Goal: Information Seeking & Learning: Learn about a topic

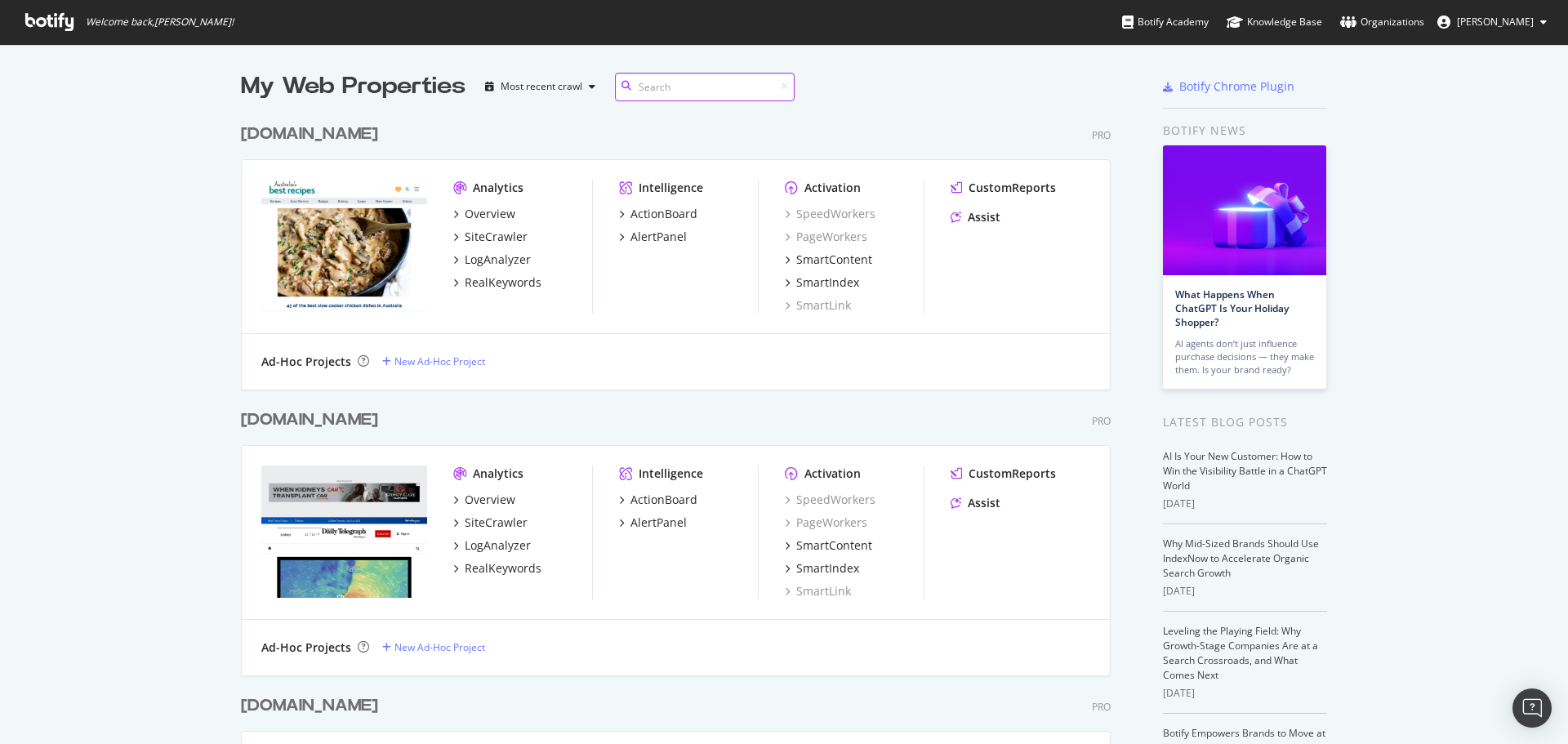
scroll to position [3994, 871]
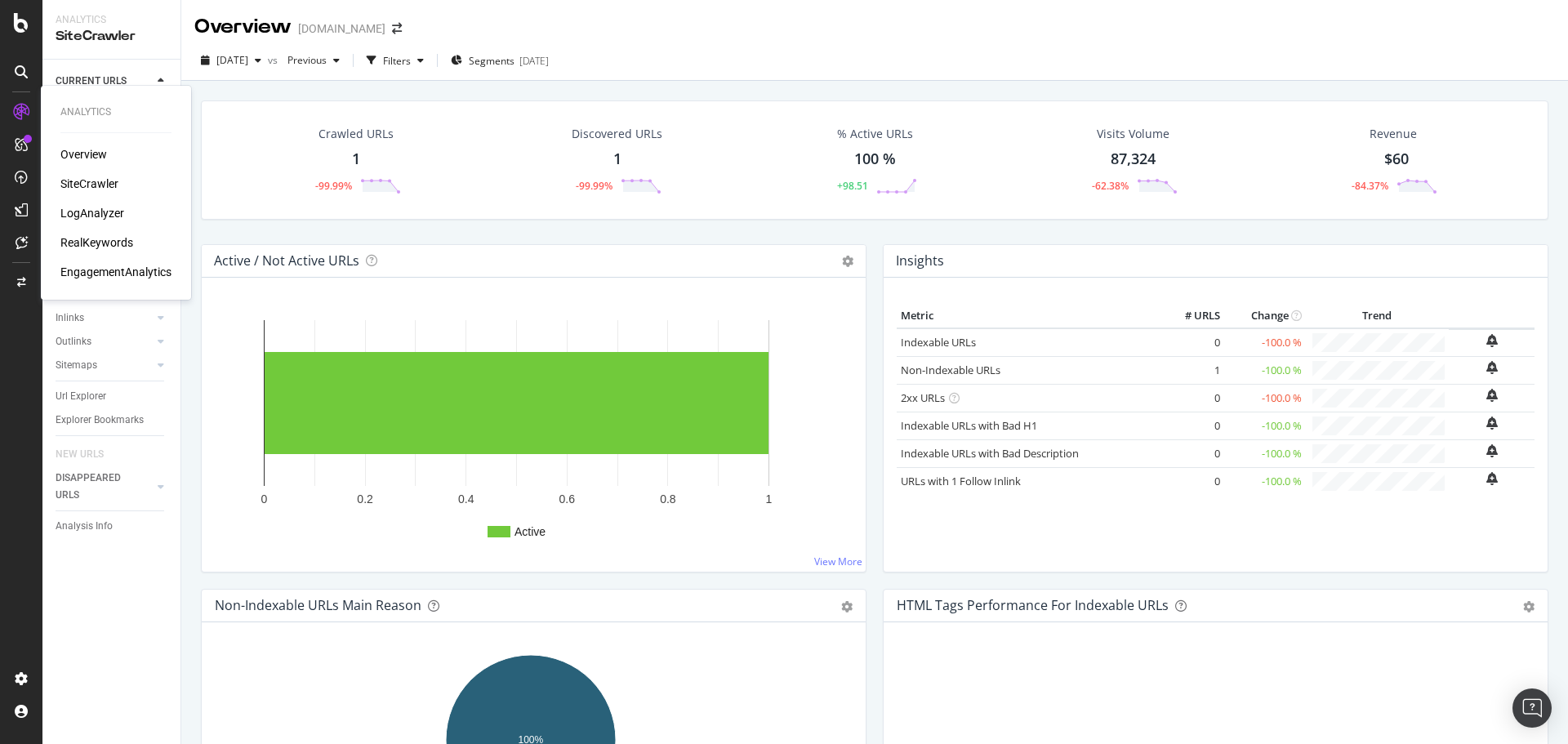
click at [107, 239] on div "RealKeywords" at bounding box center [97, 242] width 72 height 17
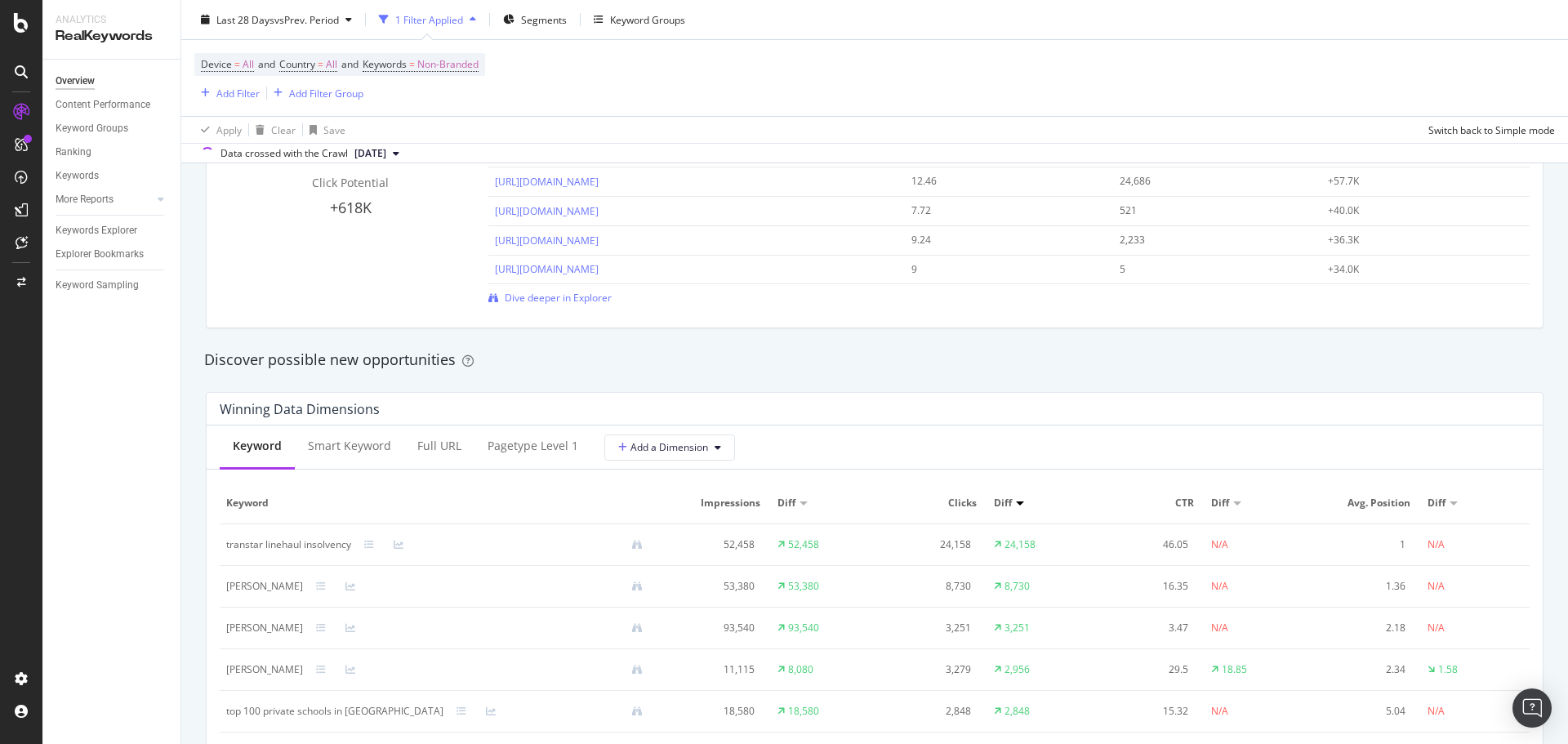
scroll to position [1388, 0]
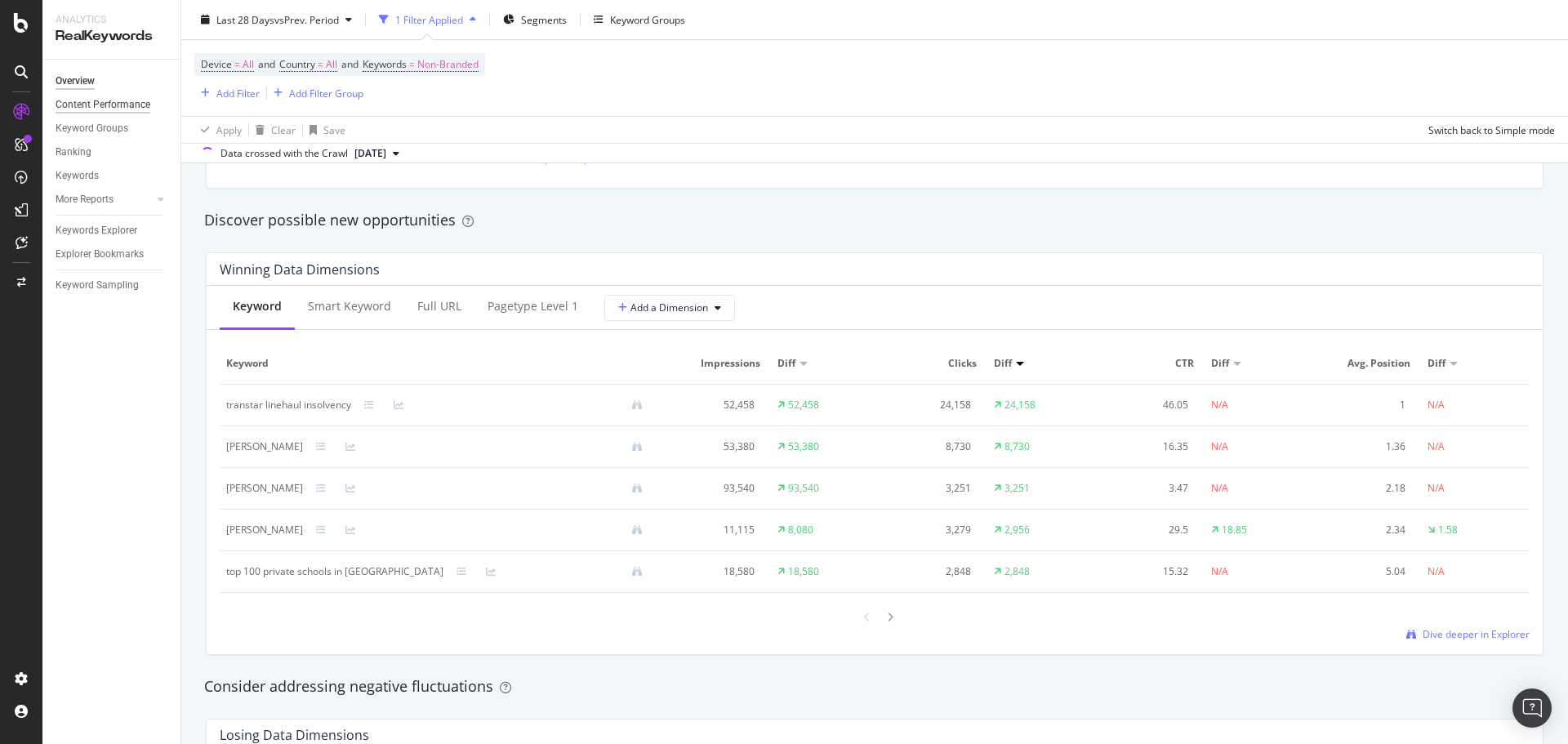
click at [112, 107] on div "Content Performance" at bounding box center [103, 105] width 95 height 17
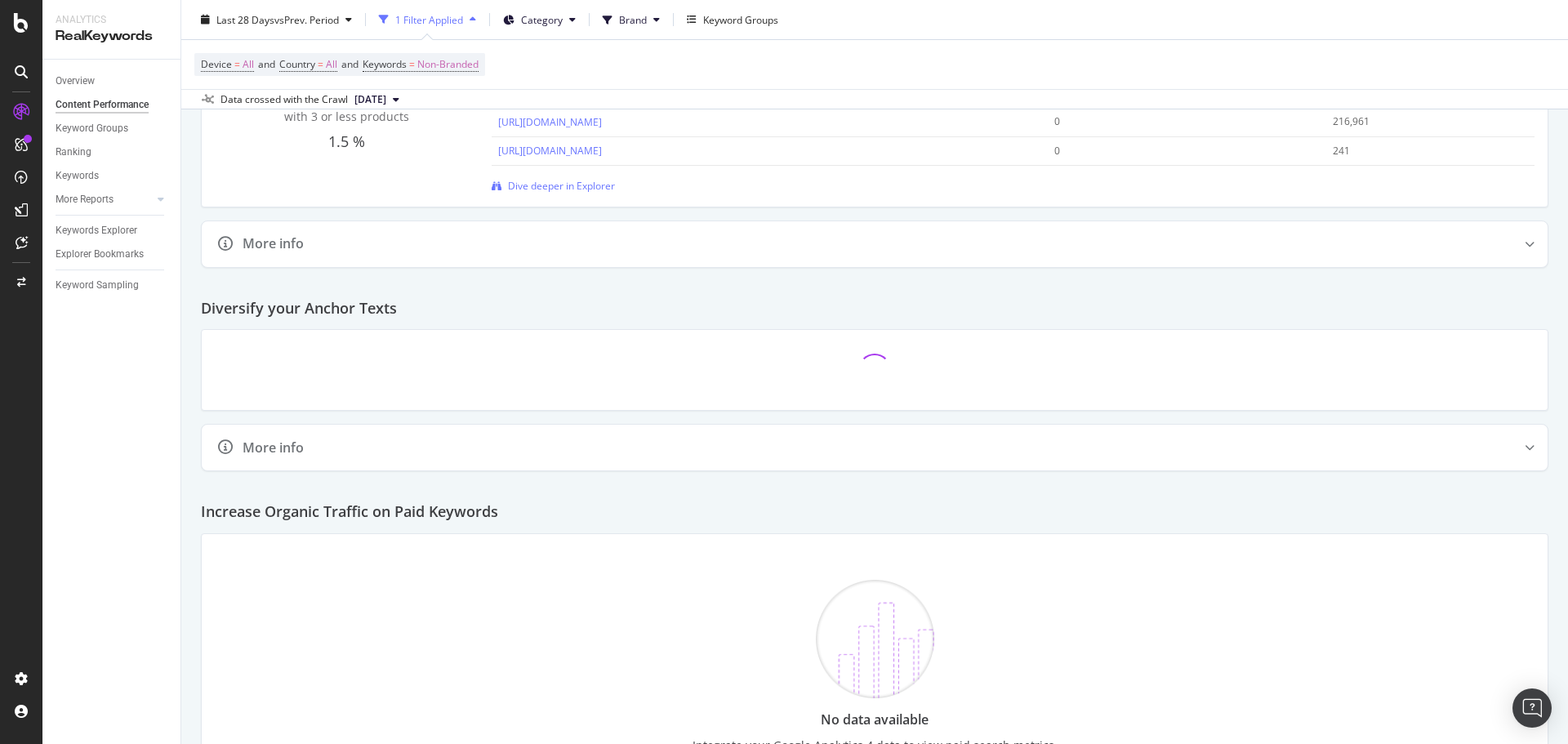
scroll to position [1960, 0]
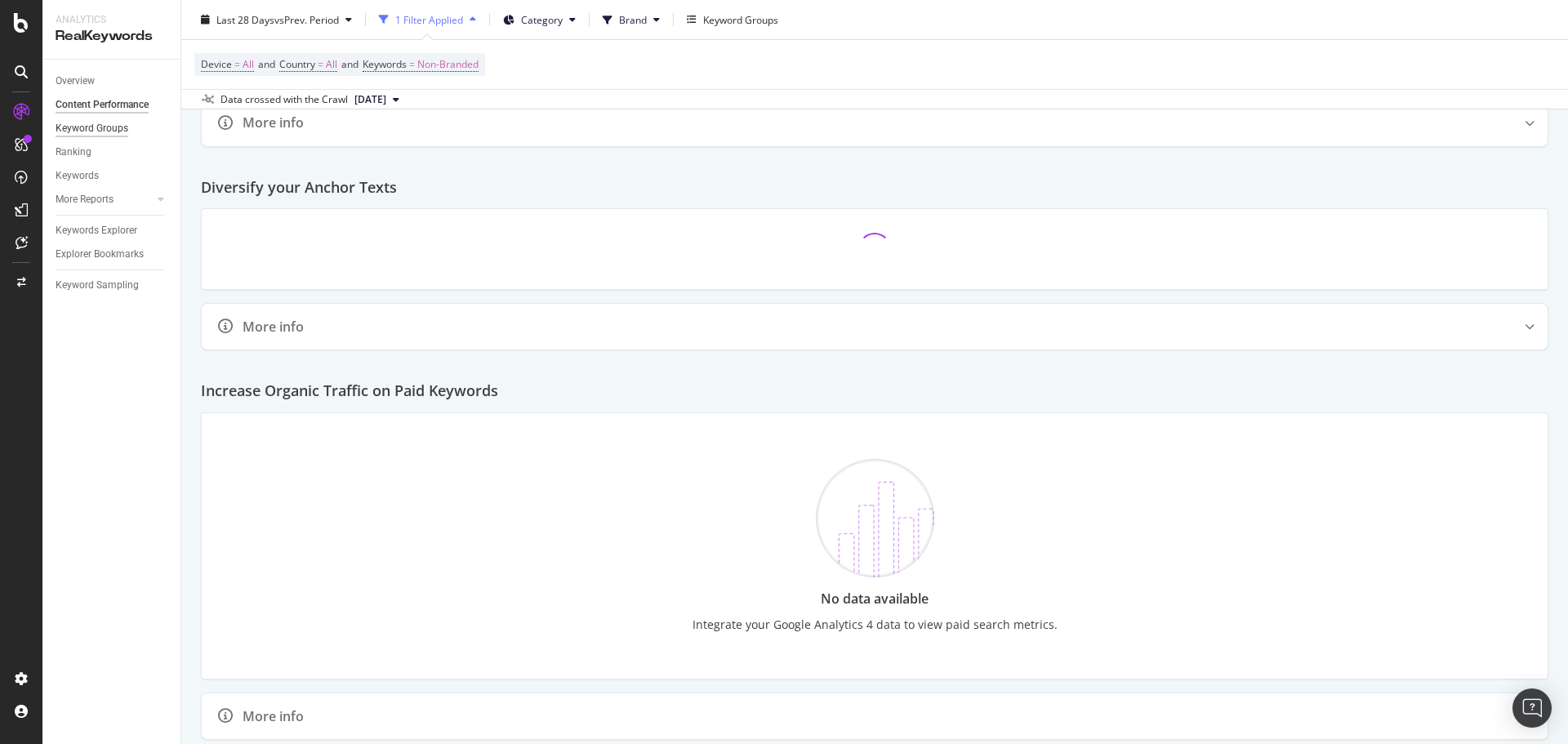
click at [118, 127] on div "Keyword Groups" at bounding box center [92, 128] width 72 height 17
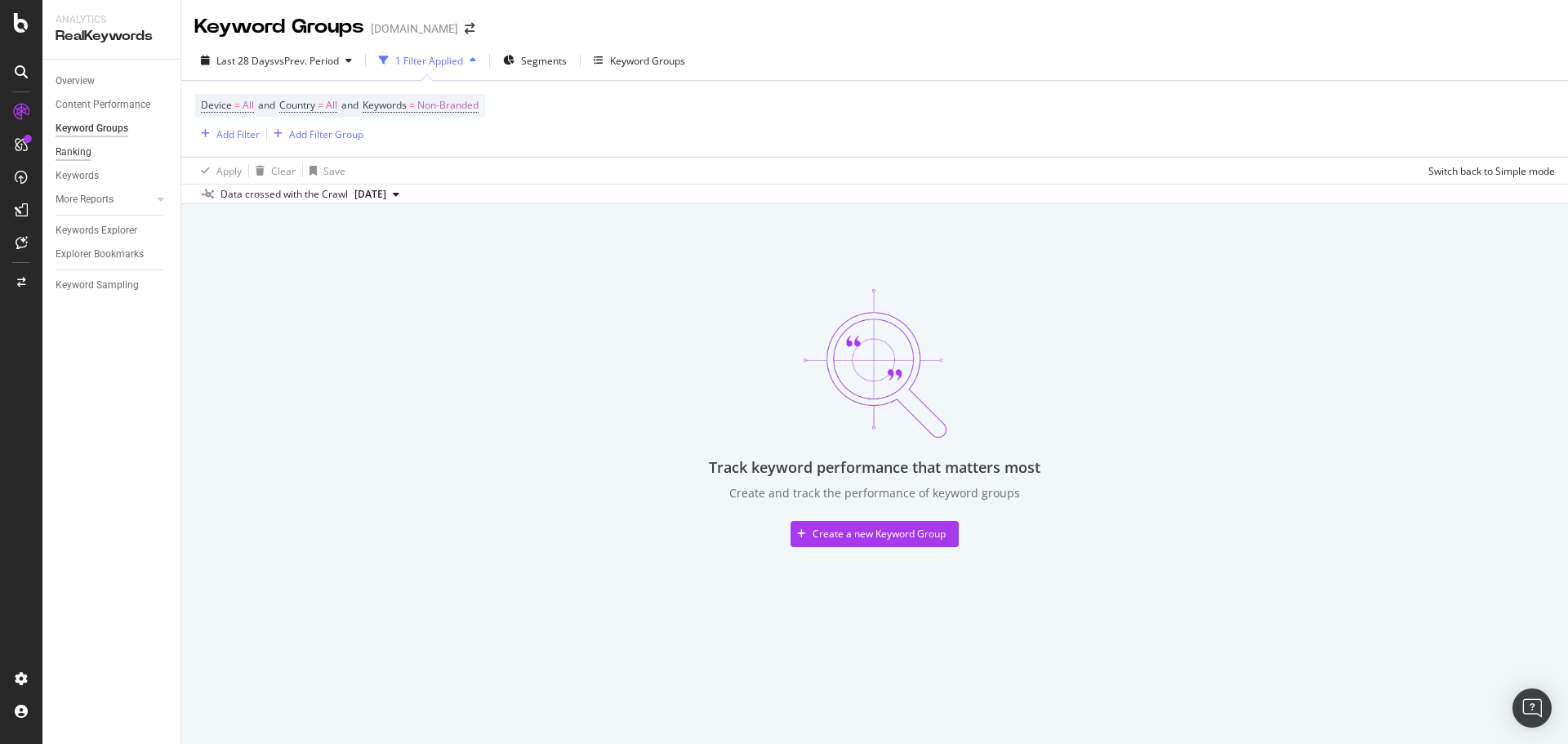
click at [75, 152] on div "Ranking" at bounding box center [73, 152] width 36 height 17
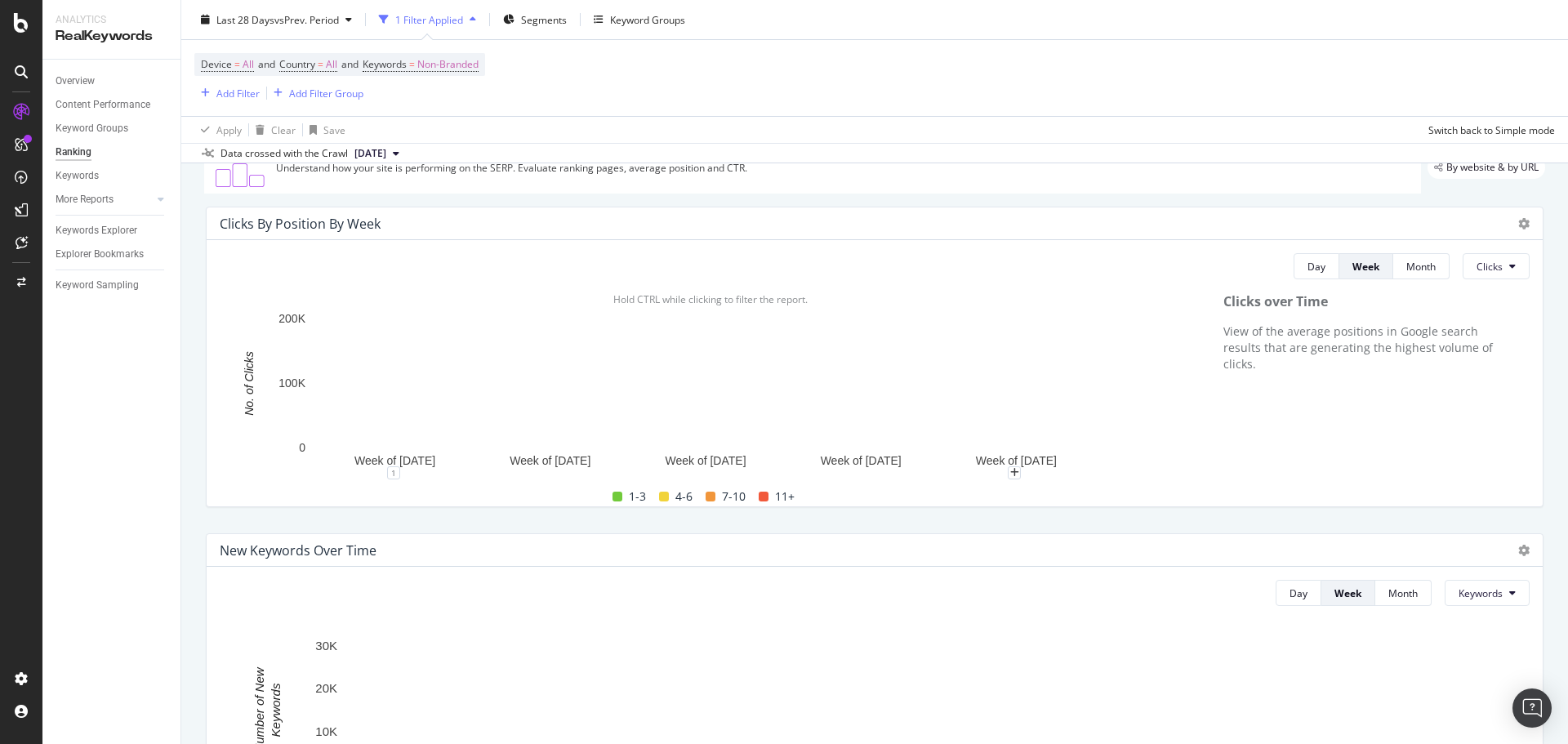
scroll to position [163, 0]
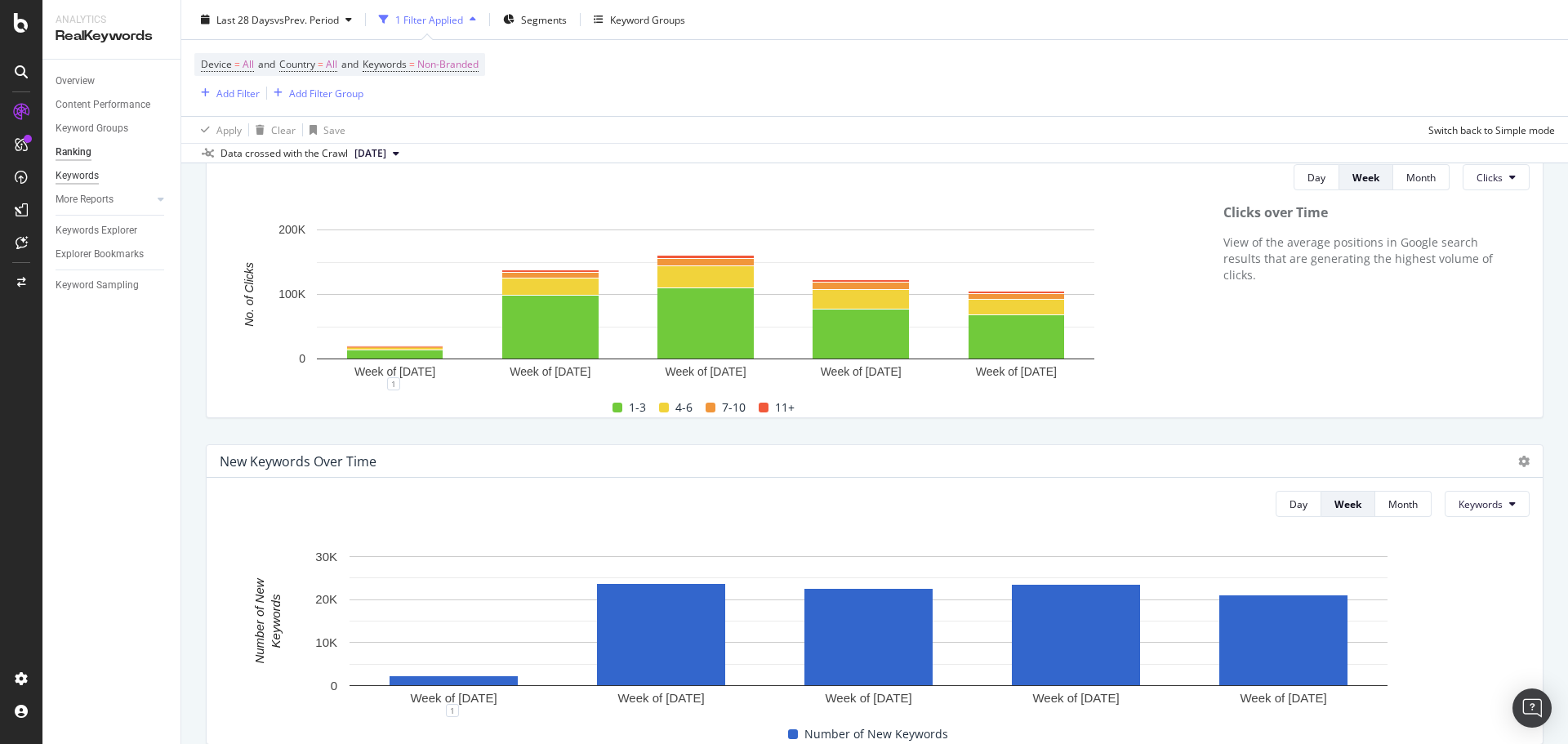
click at [92, 173] on div "Keywords" at bounding box center [77, 176] width 43 height 17
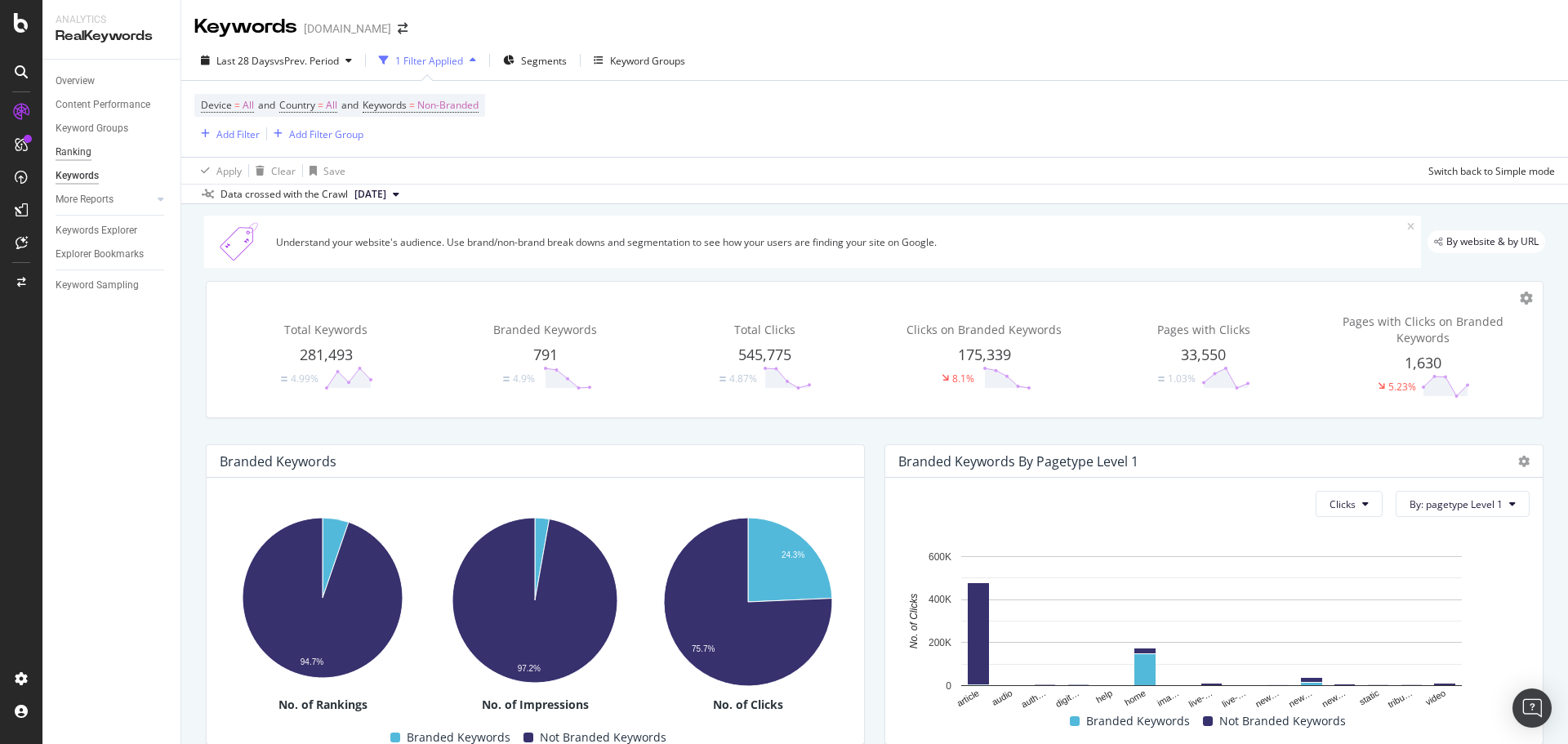
click at [68, 150] on div "Ranking" at bounding box center [73, 152] width 36 height 17
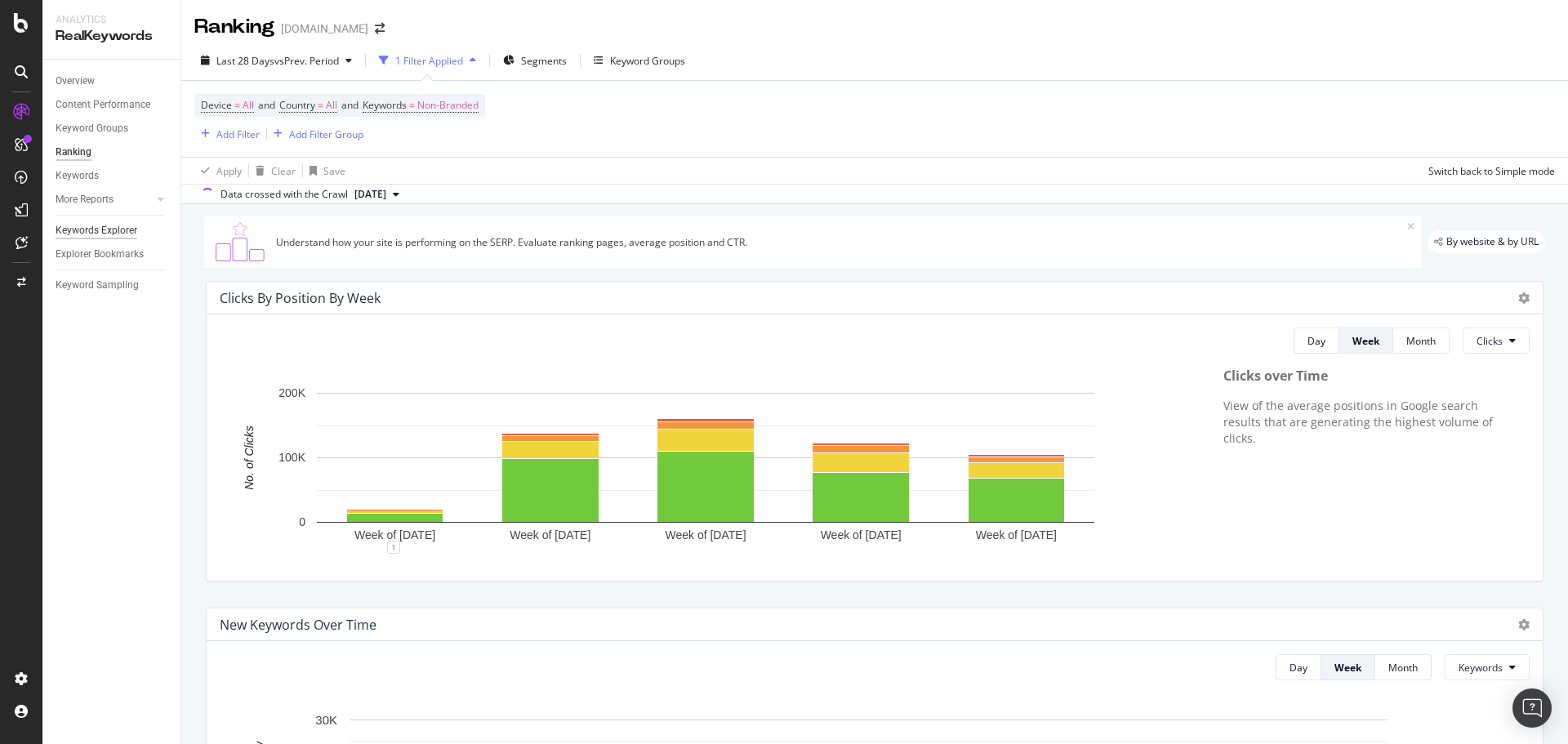
click at [97, 226] on div "Keywords Explorer" at bounding box center [97, 231] width 82 height 17
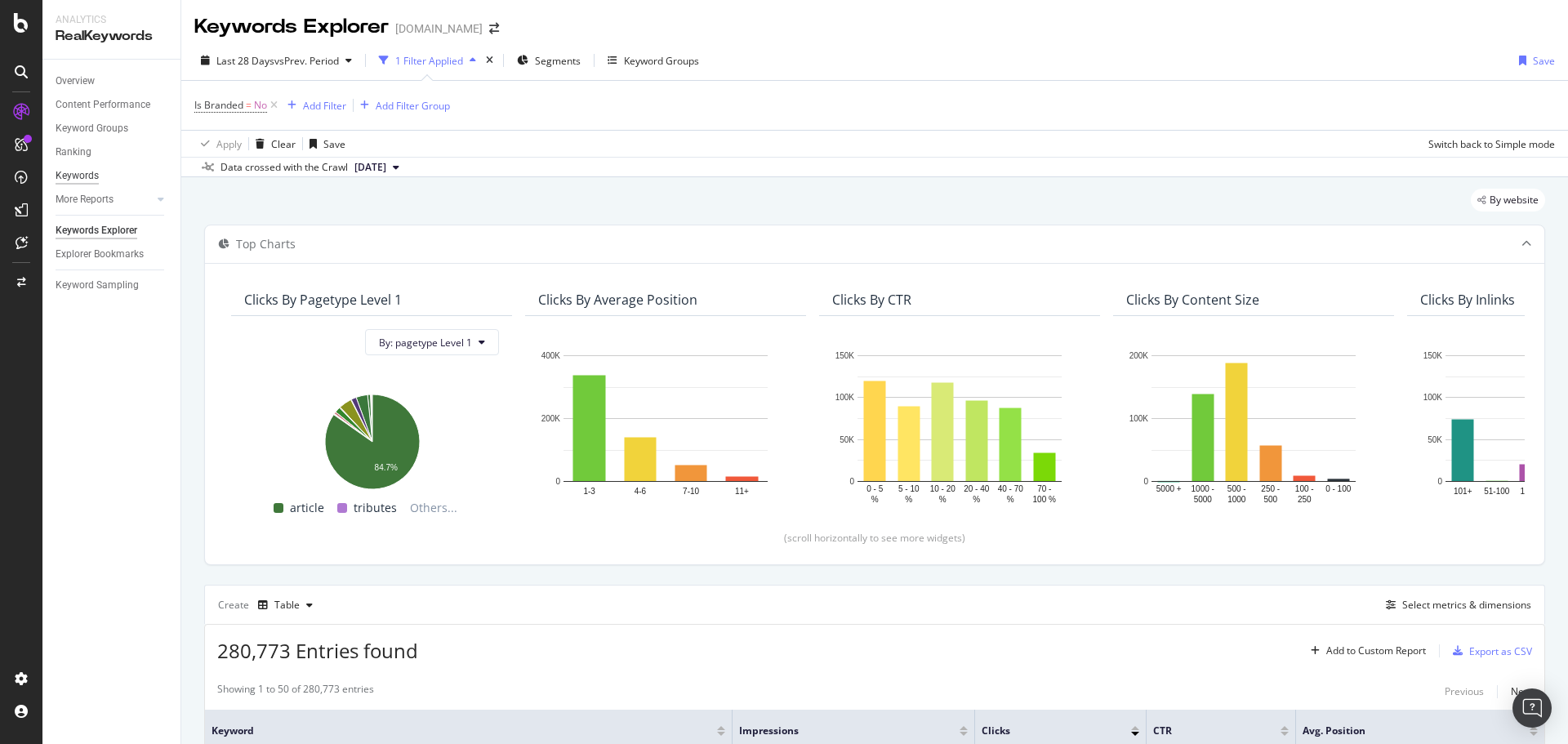
click at [62, 173] on div "Keywords" at bounding box center [77, 176] width 43 height 17
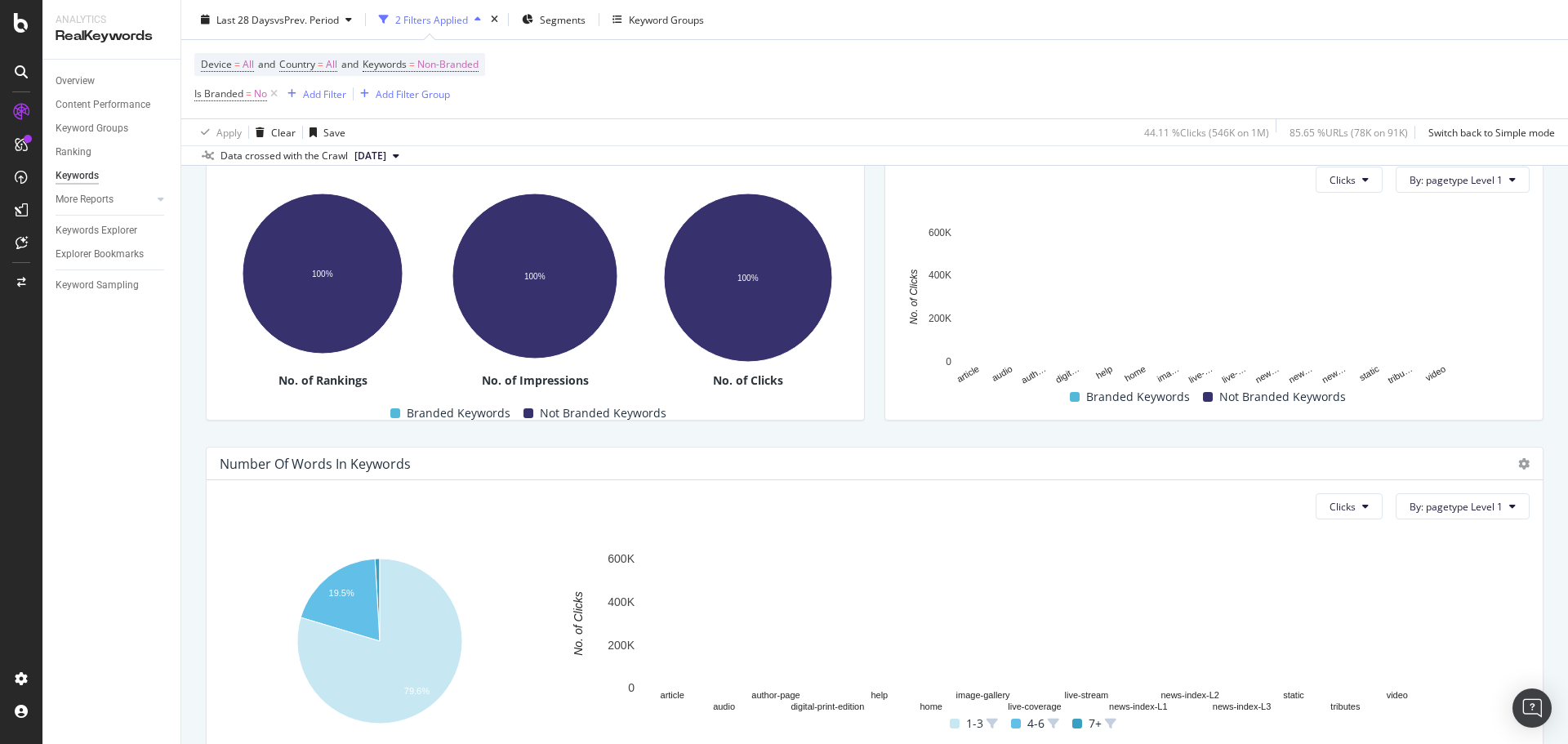
scroll to position [400, 0]
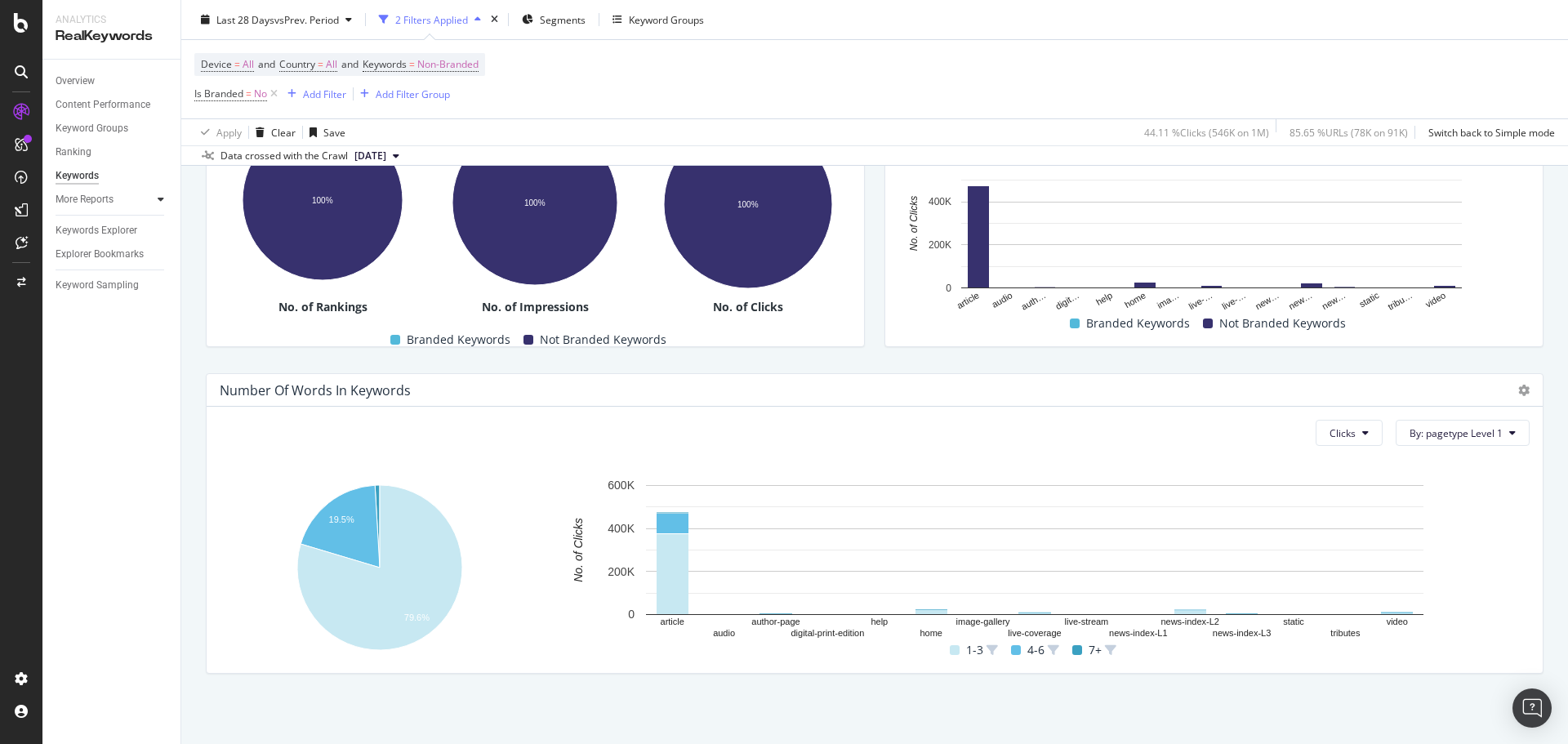
drag, startPoint x: 136, startPoint y: 194, endPoint x: 166, endPoint y: 196, distance: 30.1
click at [136, 194] on link "More Reports" at bounding box center [104, 199] width 97 height 17
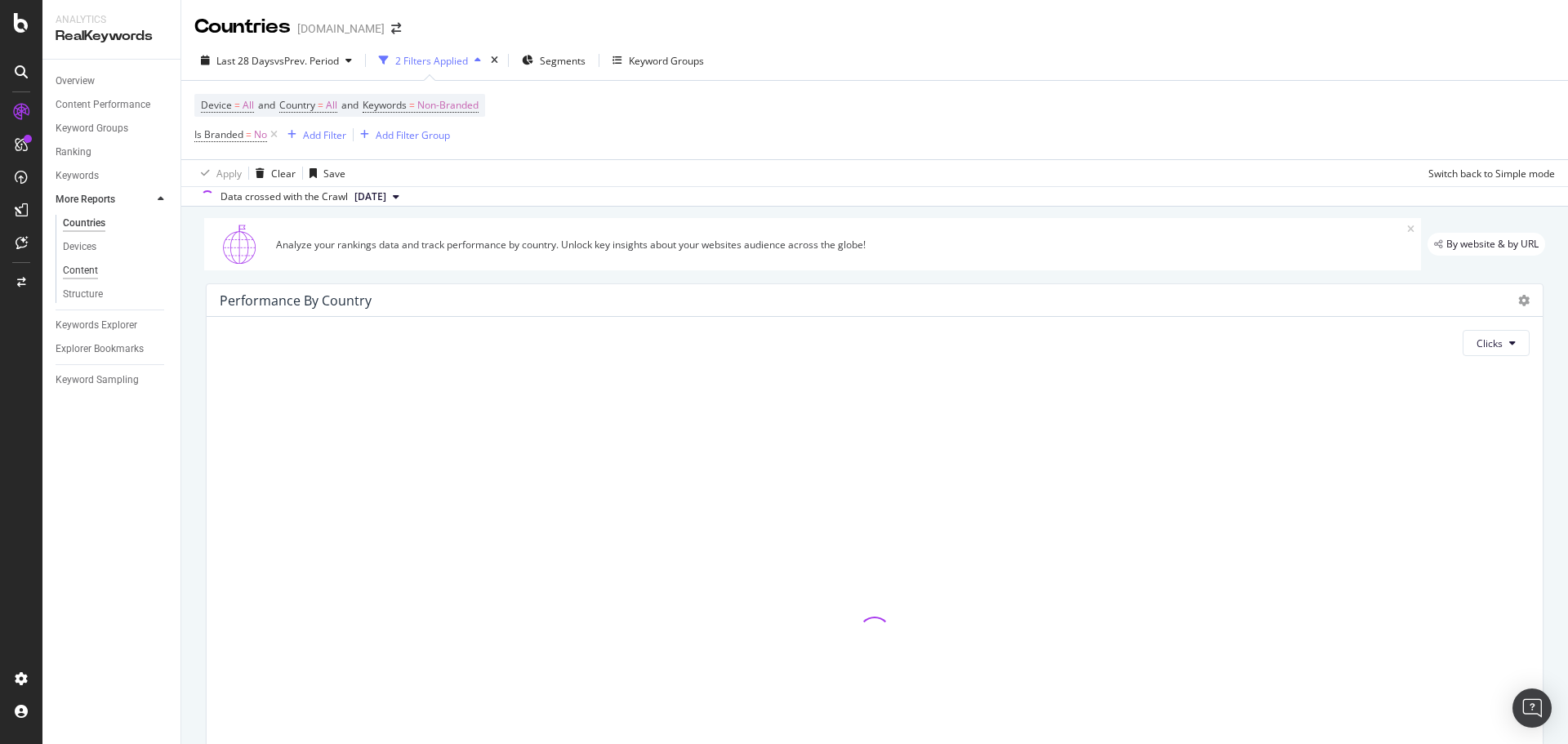
click at [76, 270] on div "Content" at bounding box center [80, 271] width 35 height 17
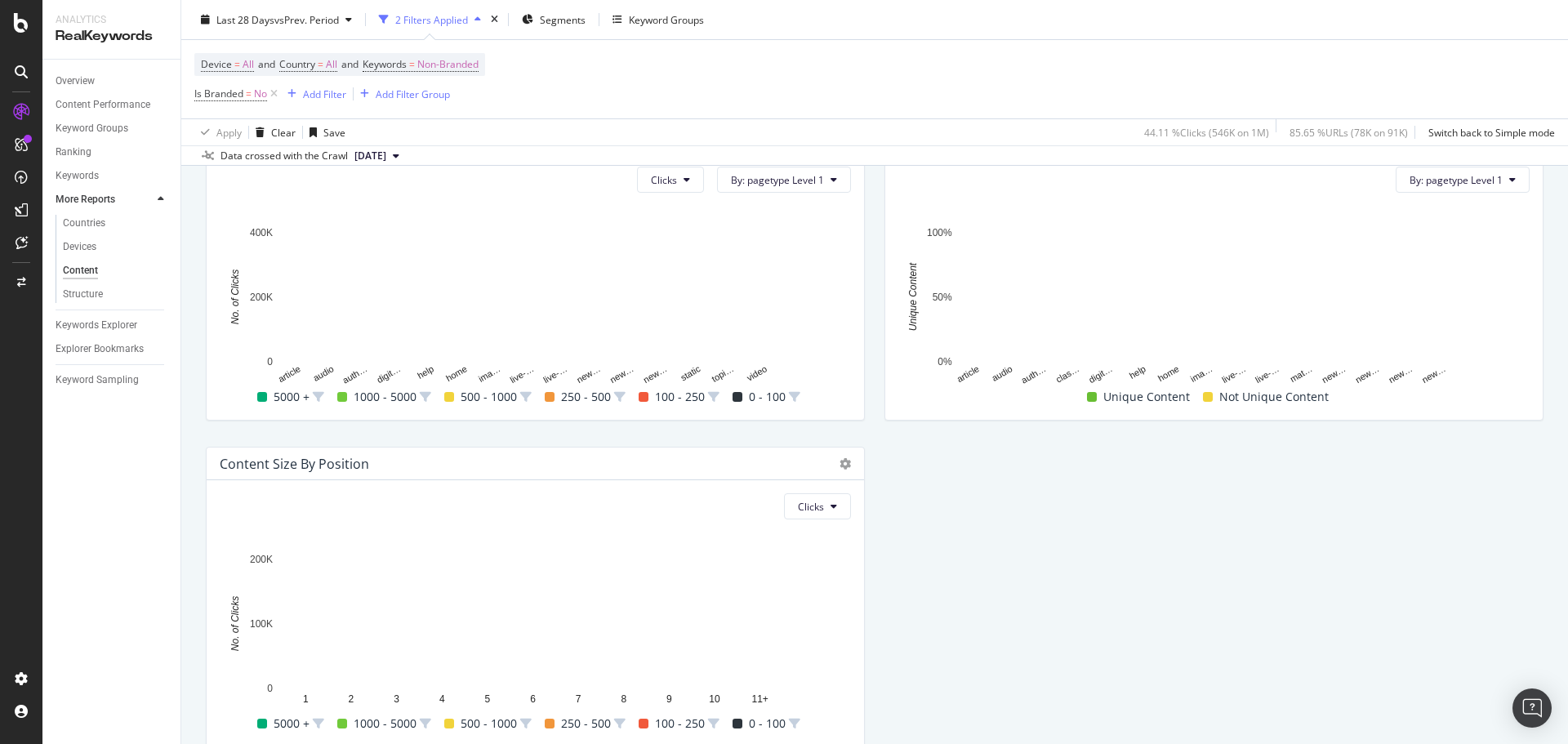
scroll to position [563, 0]
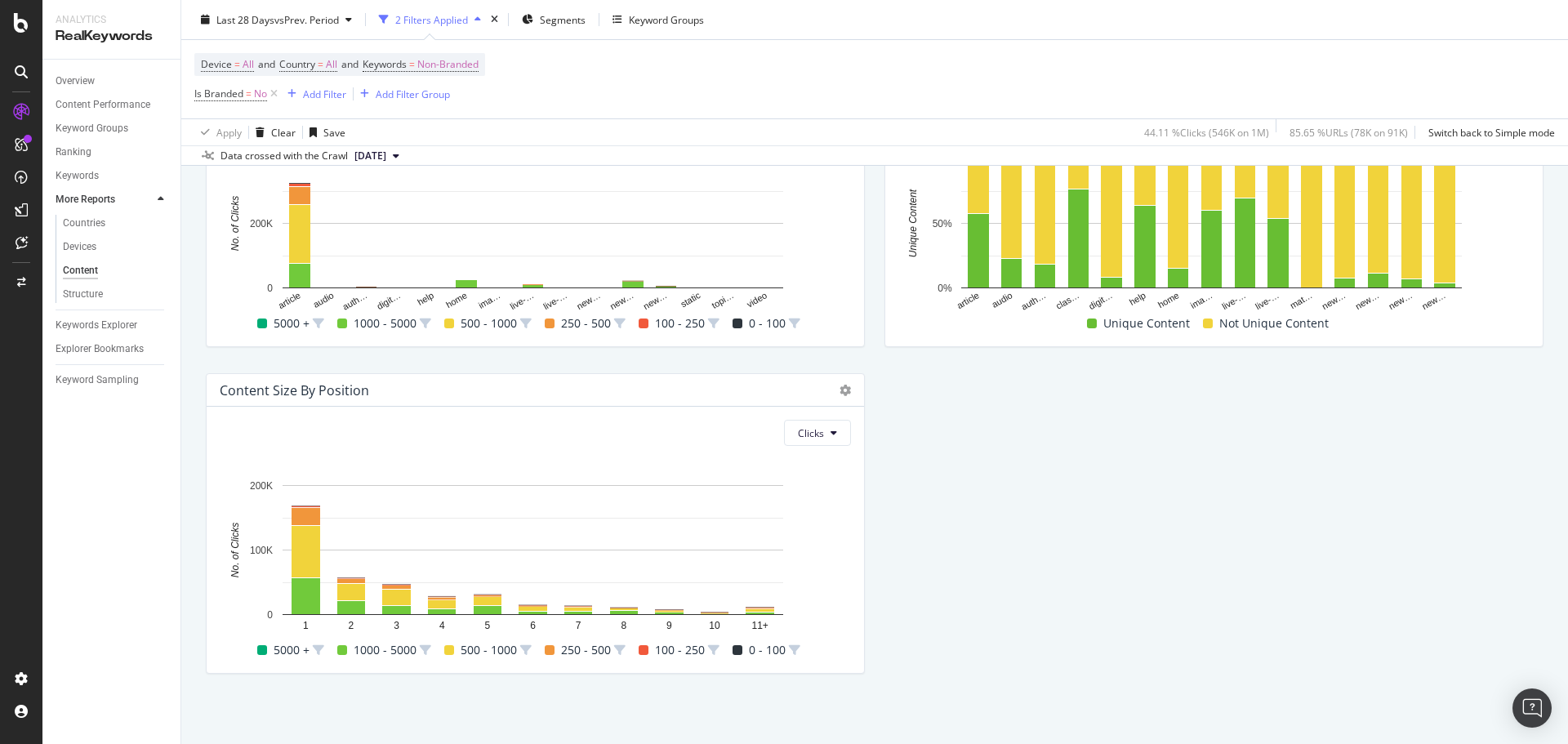
click at [87, 294] on div "Structure" at bounding box center [82, 294] width 40 height 17
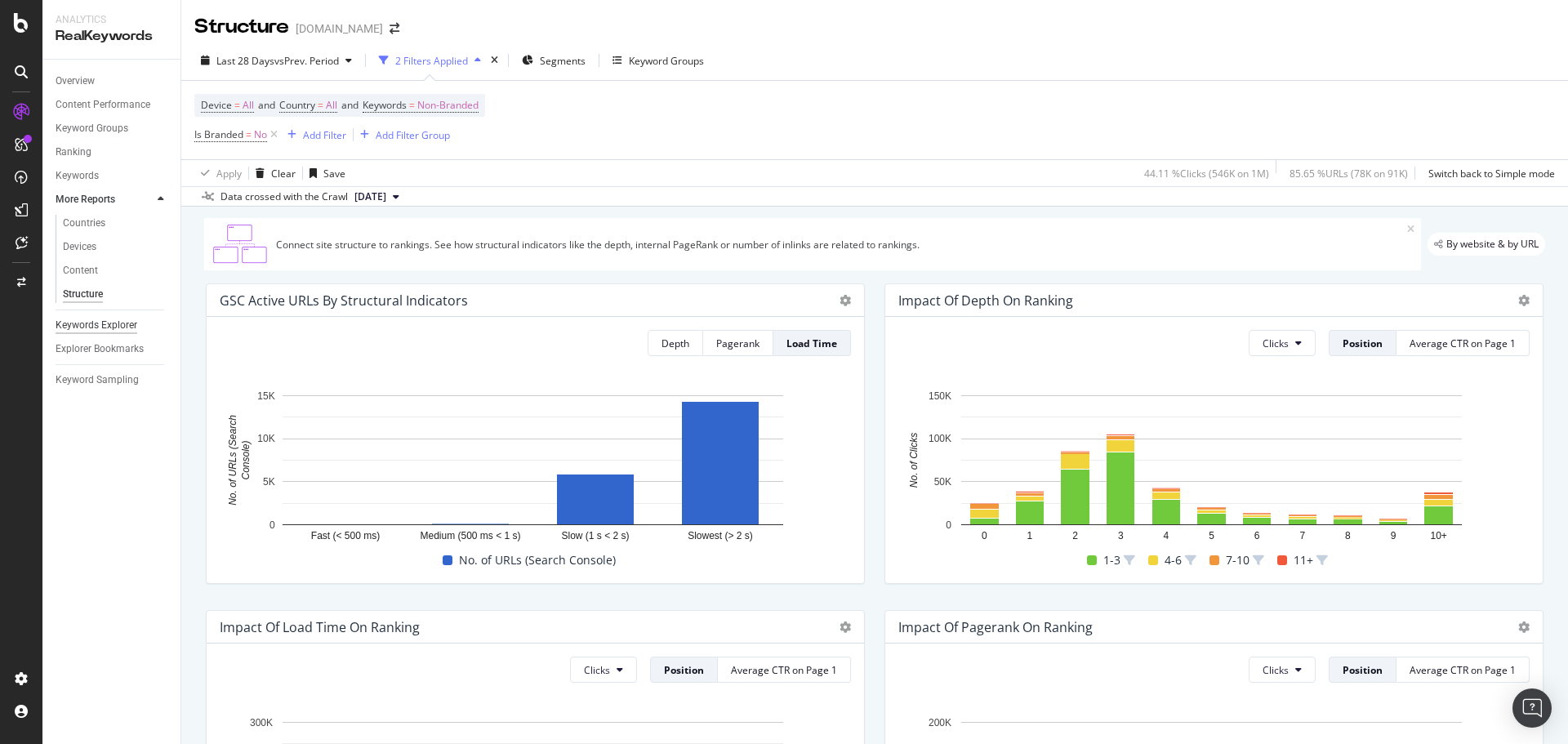
click at [103, 325] on div "Keywords Explorer" at bounding box center [97, 325] width 82 height 17
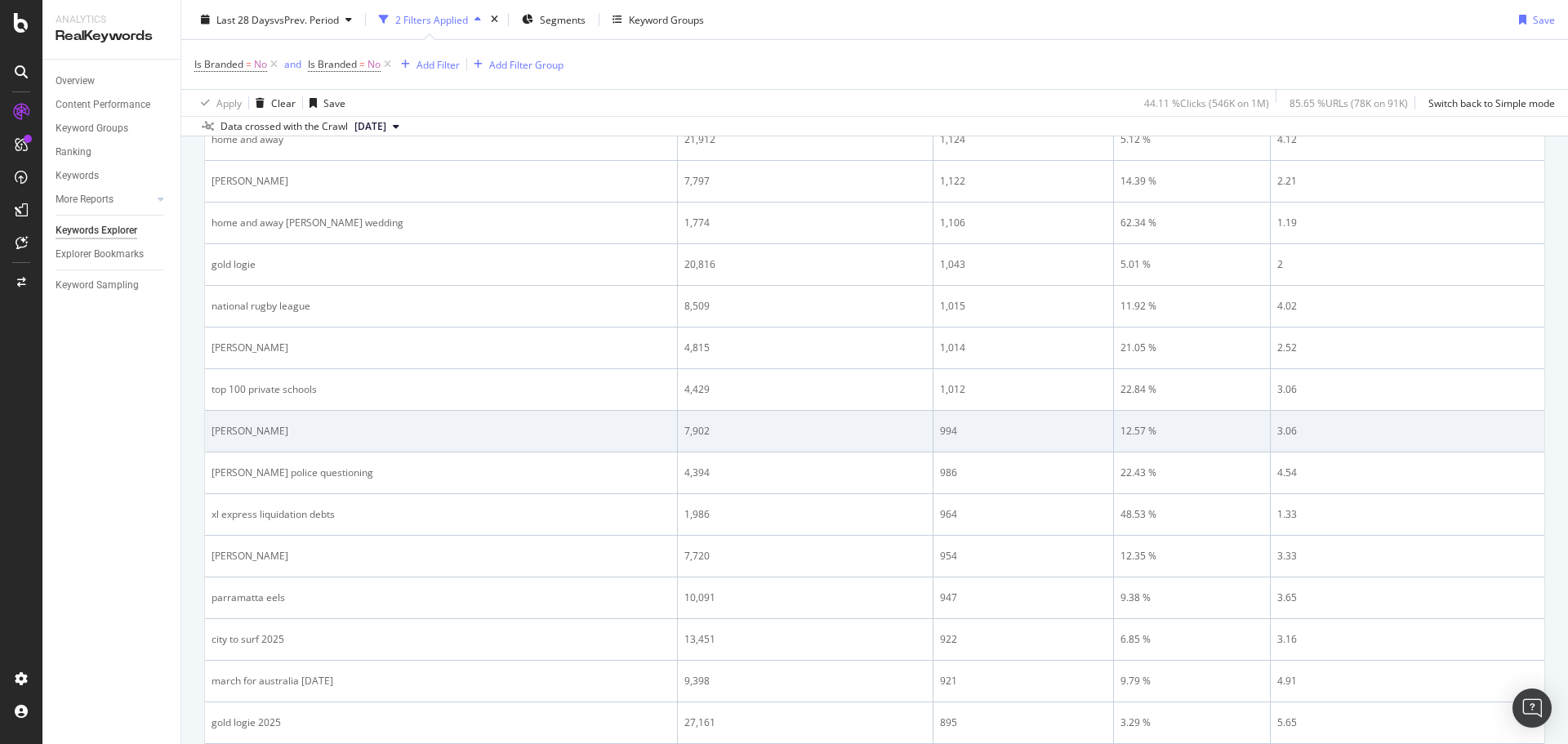
scroll to position [2227, 0]
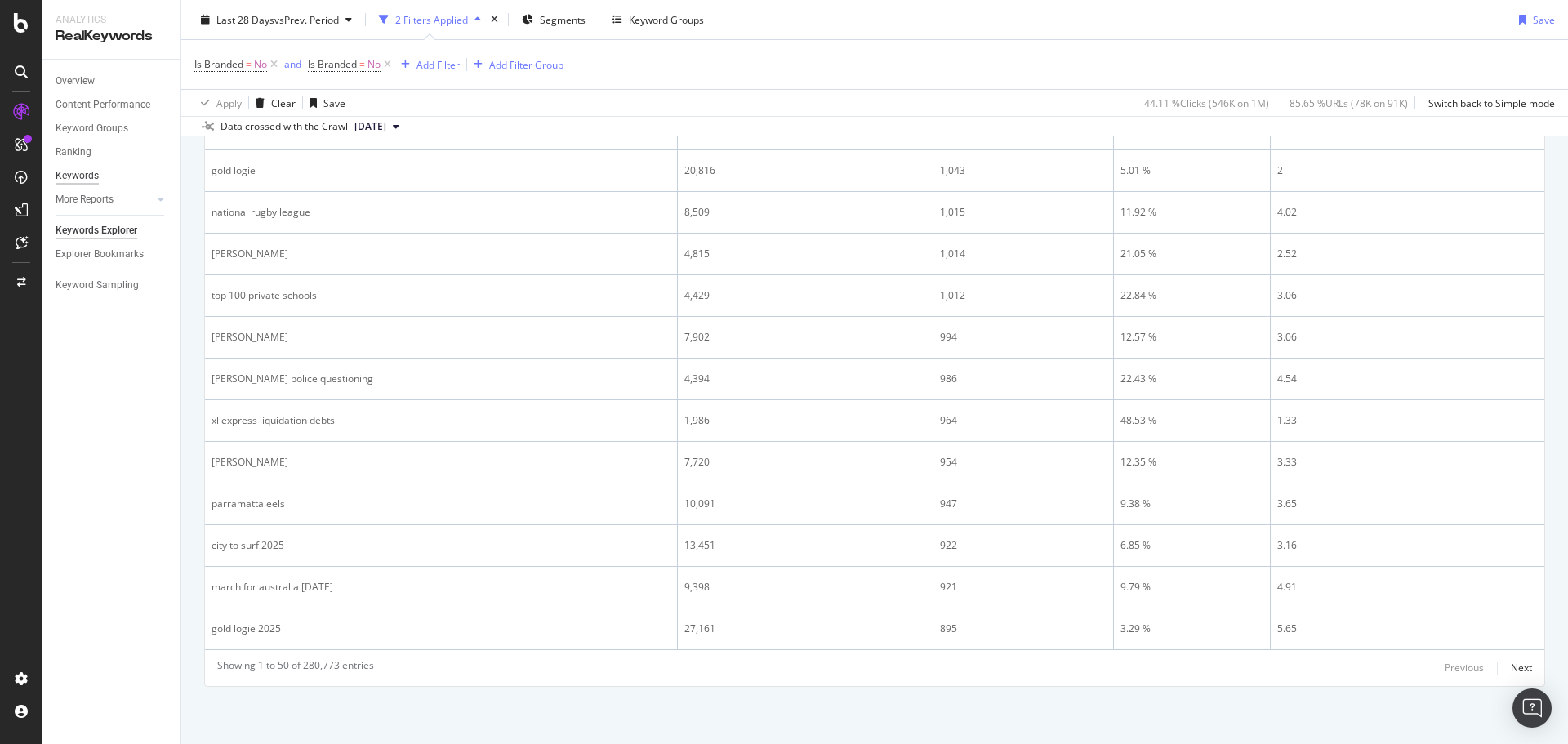
click at [86, 177] on div "Keywords" at bounding box center [77, 176] width 43 height 17
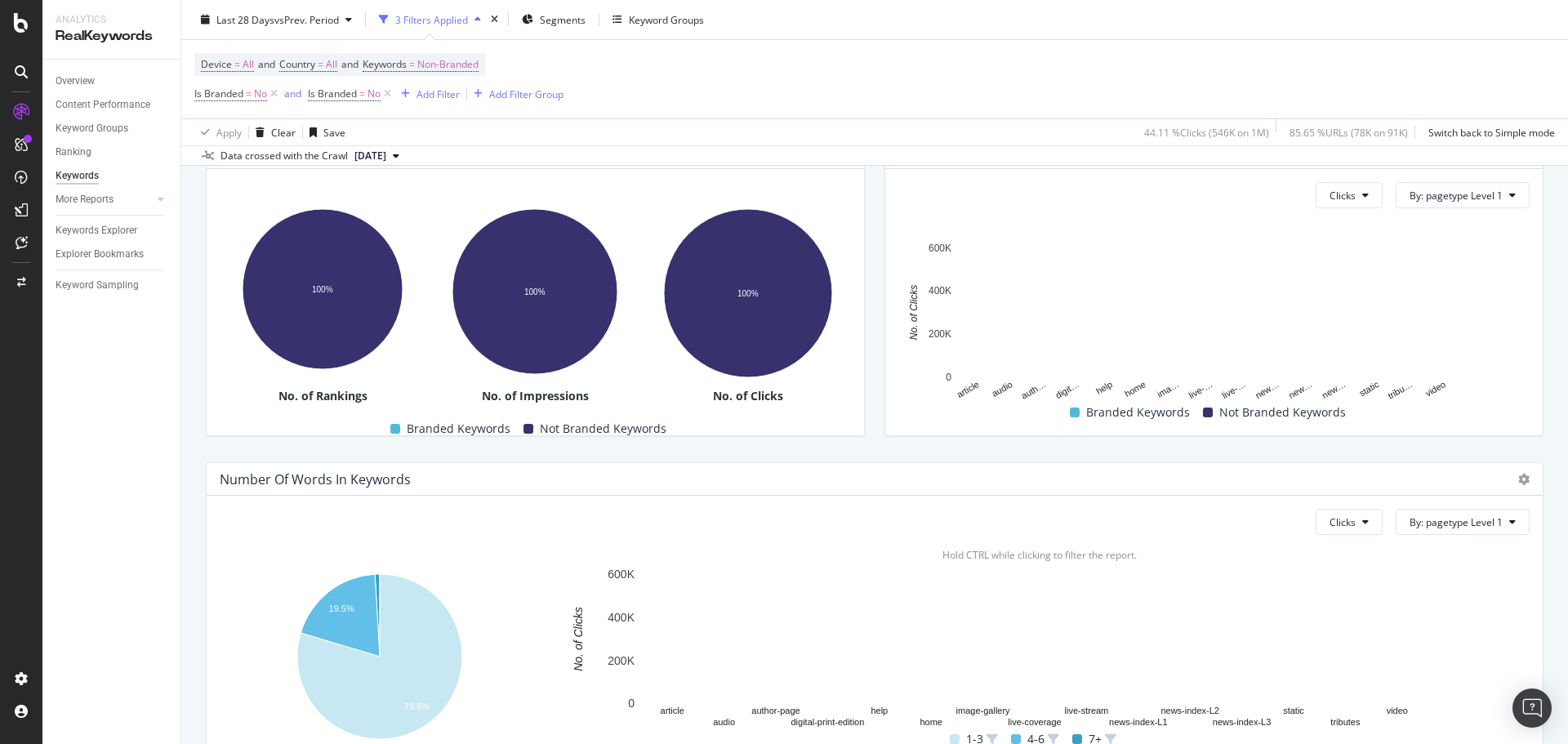
scroll to position [400, 0]
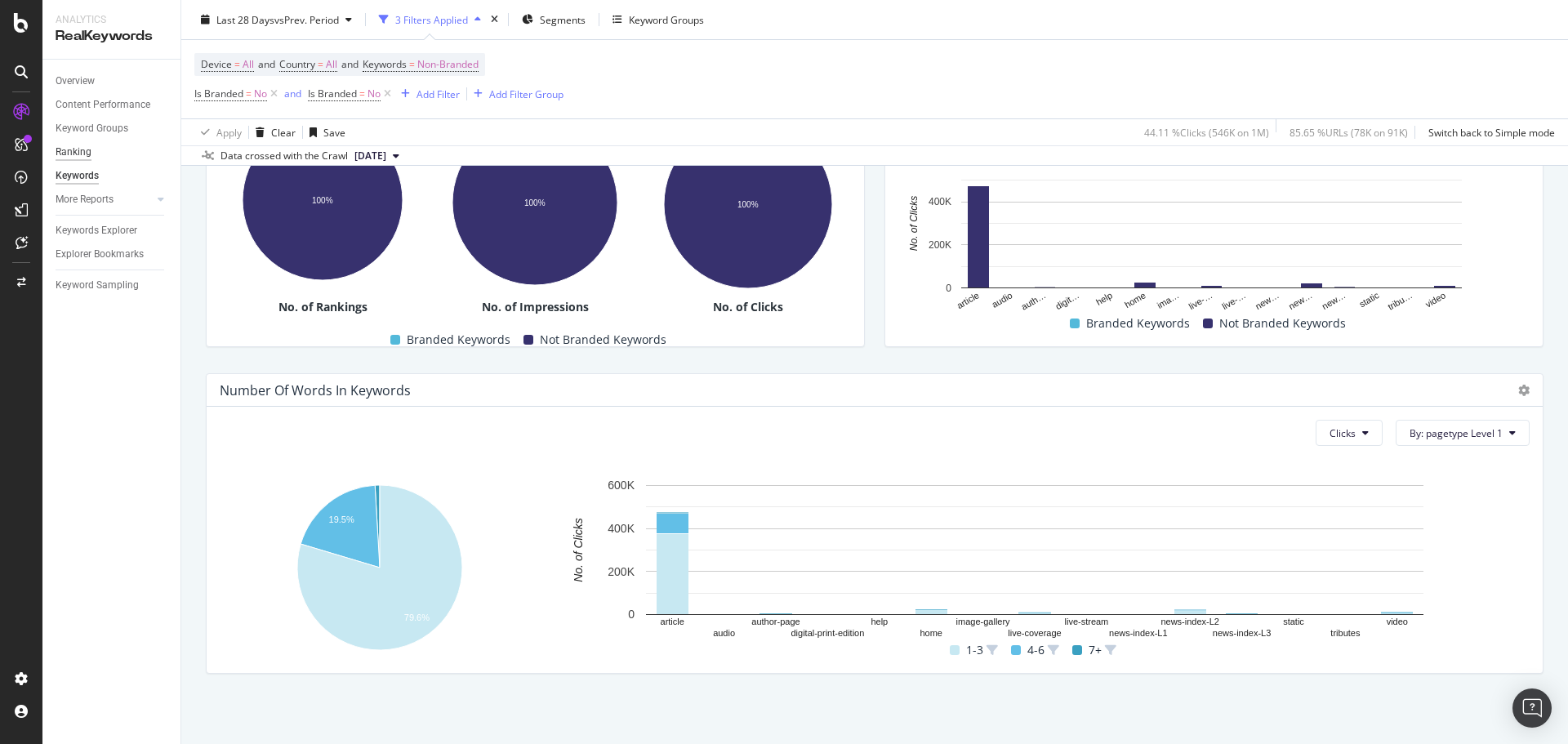
click at [82, 150] on div "Ranking" at bounding box center [73, 152] width 36 height 17
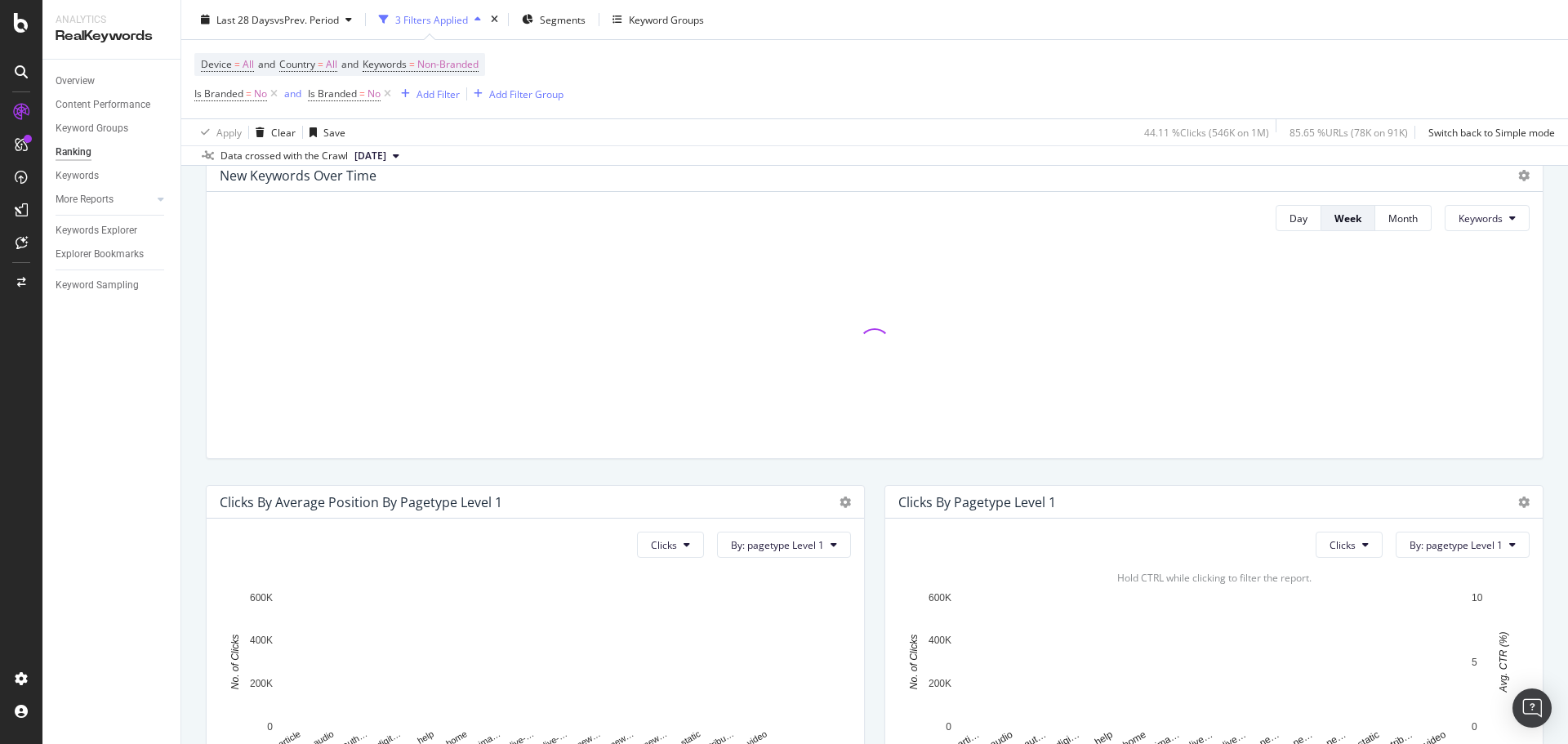
scroll to position [327, 0]
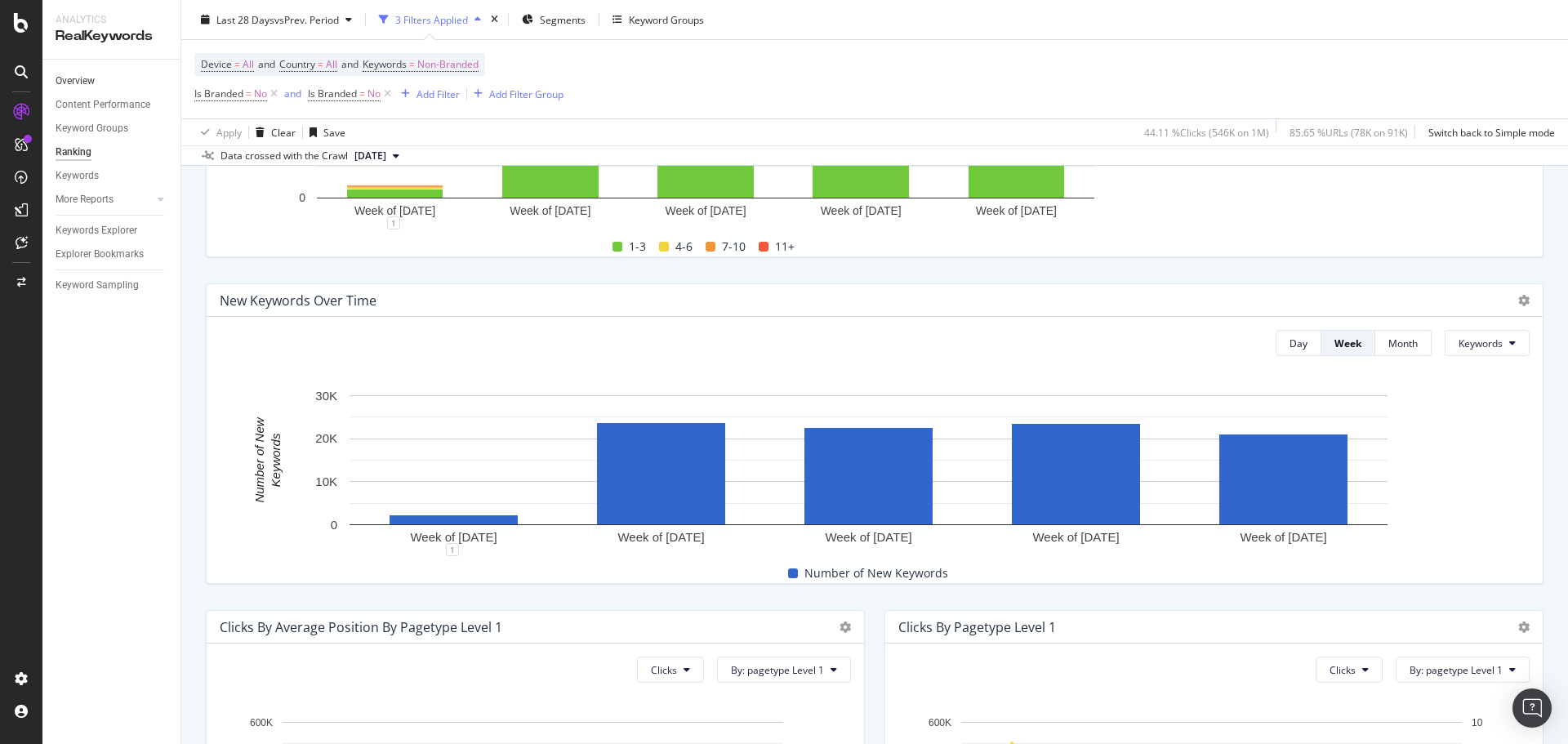
drag, startPoint x: 74, startPoint y: 107, endPoint x: 132, endPoint y: 85, distance: 62.0
click at [74, 107] on div "Content Performance" at bounding box center [103, 105] width 95 height 17
